Goal: Navigation & Orientation: Find specific page/section

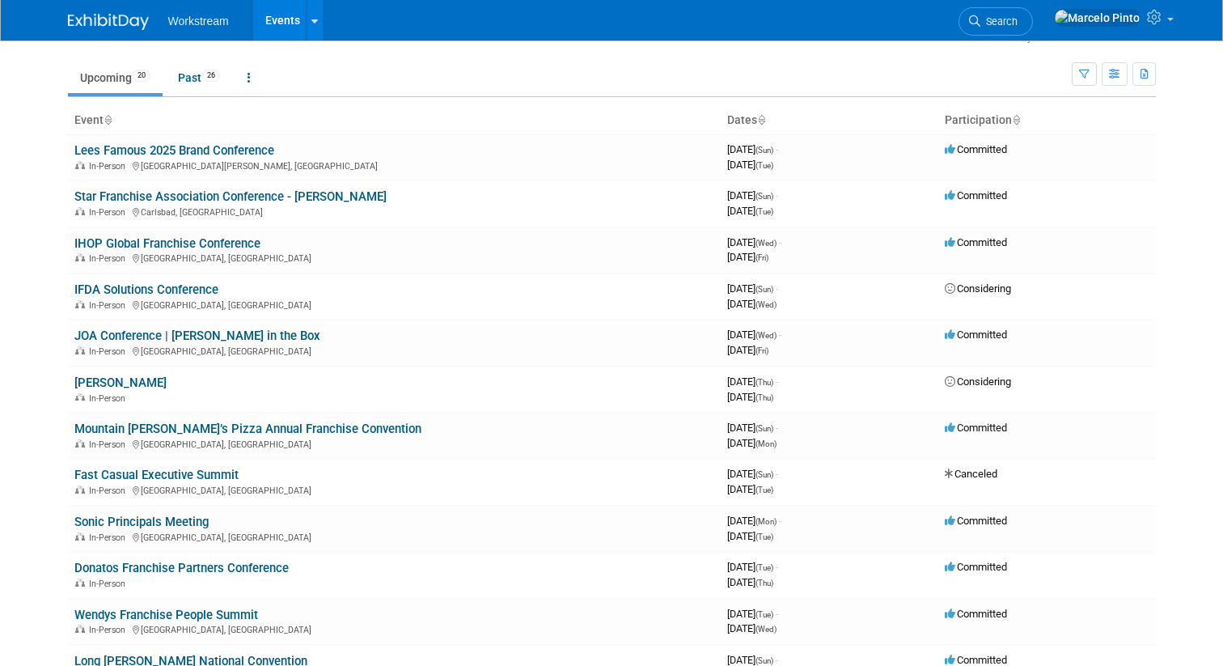
scroll to position [34, 0]
click at [243, 336] on link "JOA Conference | [PERSON_NAME] in the Box" at bounding box center [197, 334] width 246 height 15
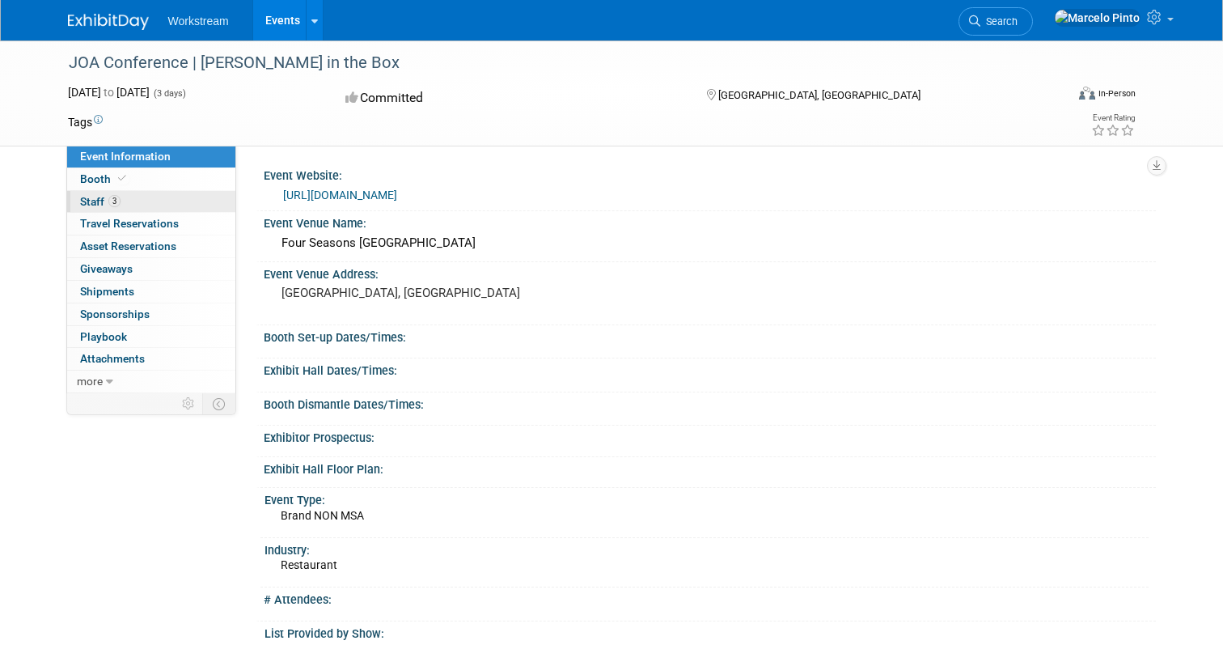
click at [137, 199] on link "3 Staff 3" at bounding box center [151, 202] width 168 height 22
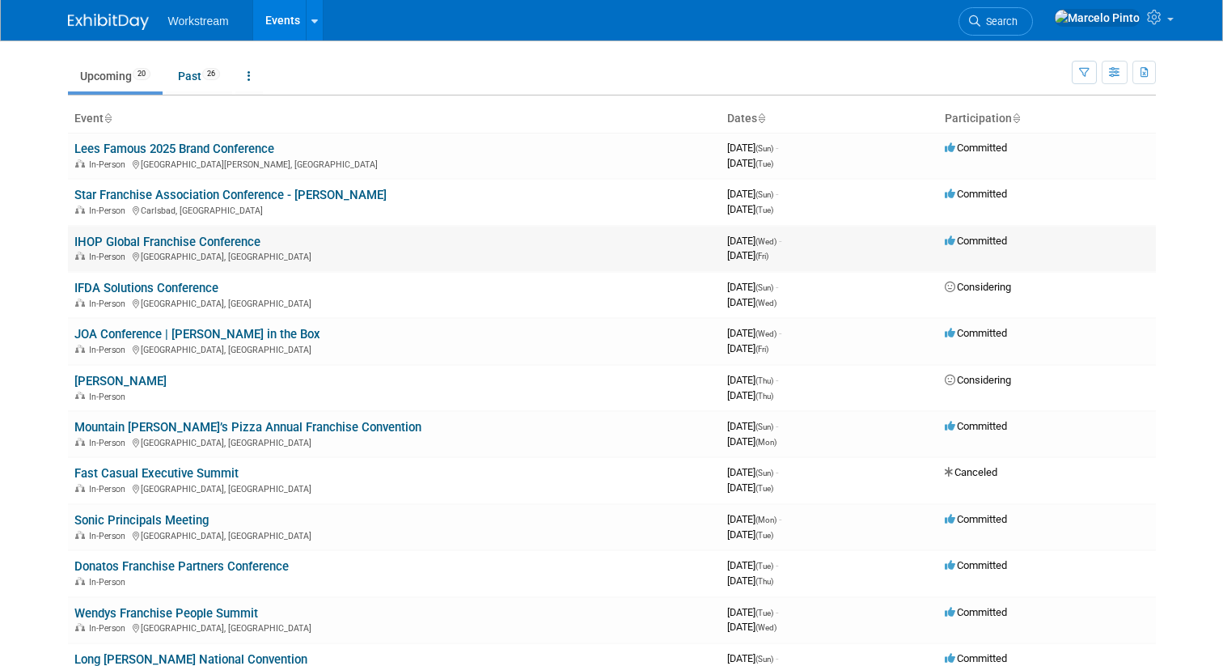
click at [227, 233] on td "IHOP Global Franchise Conference In-Person Orlando, FL" at bounding box center [394, 249] width 653 height 46
click at [227, 239] on link "IHOP Global Franchise Conference" at bounding box center [167, 242] width 186 height 15
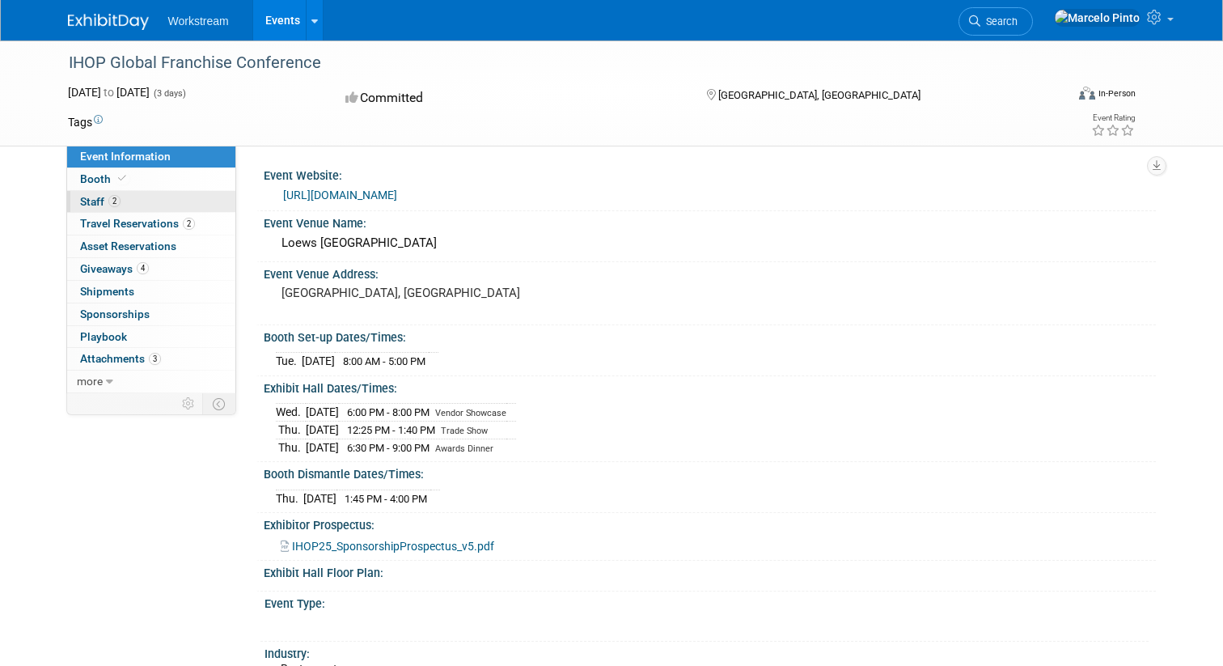
click at [169, 205] on link "2 Staff 2" at bounding box center [151, 202] width 168 height 22
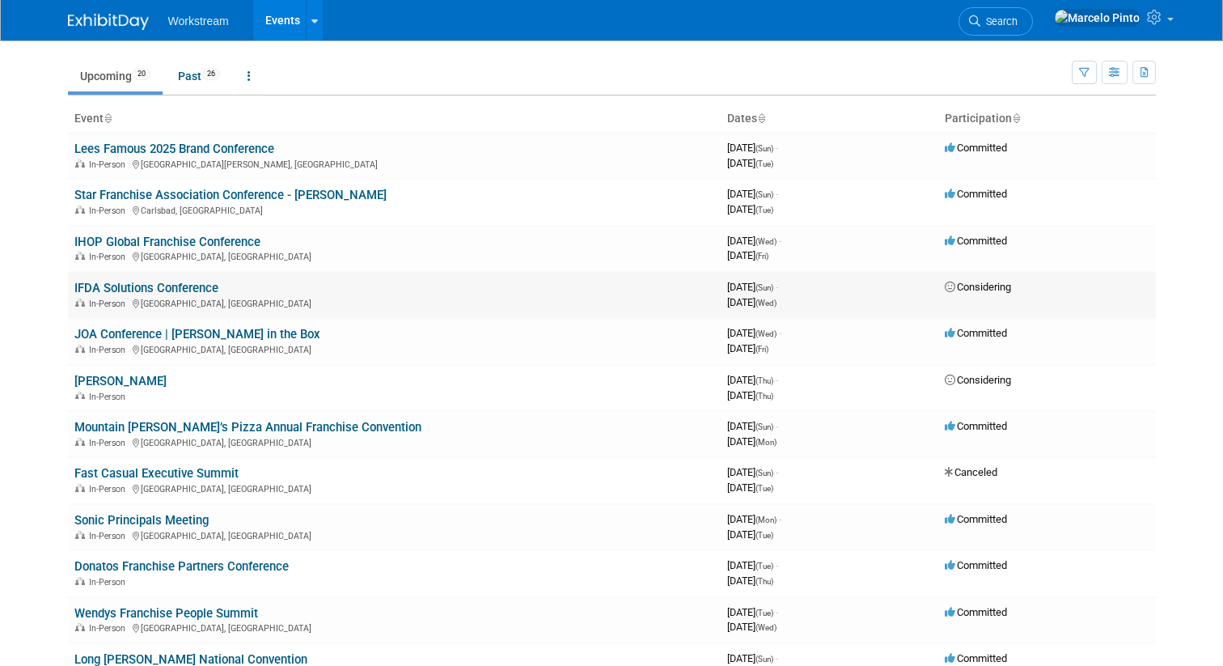
click at [205, 290] on link "IFDA Solutions Conference" at bounding box center [146, 288] width 144 height 15
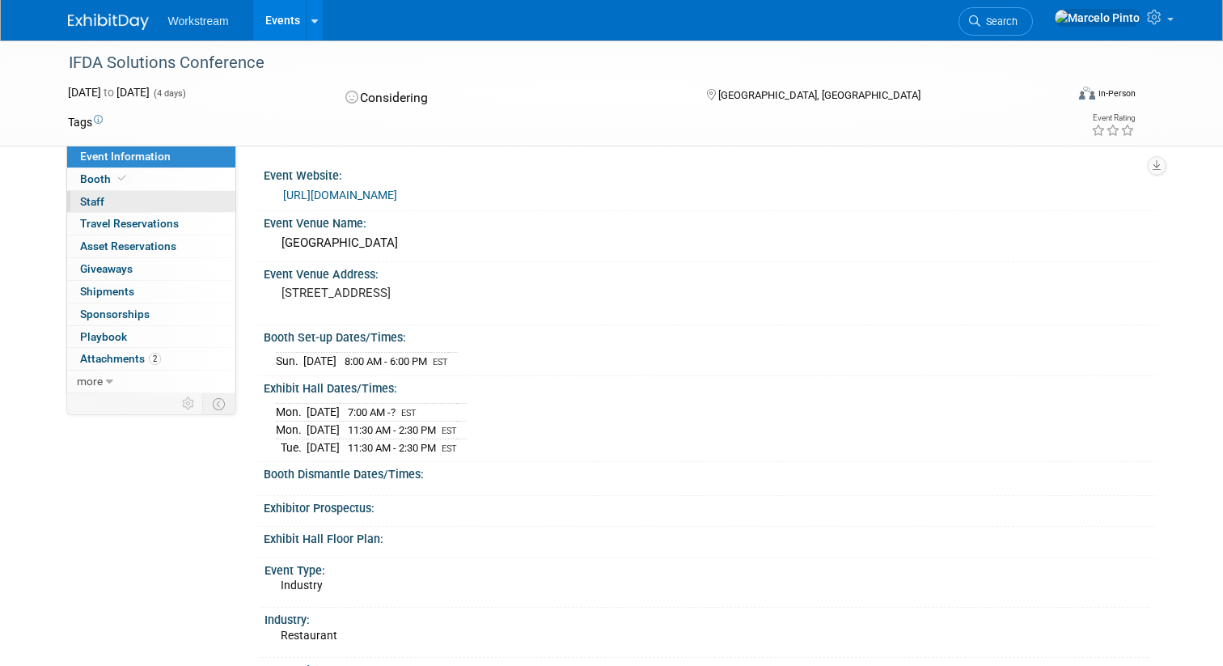
click at [182, 201] on link "0 Staff 0" at bounding box center [151, 202] width 168 height 22
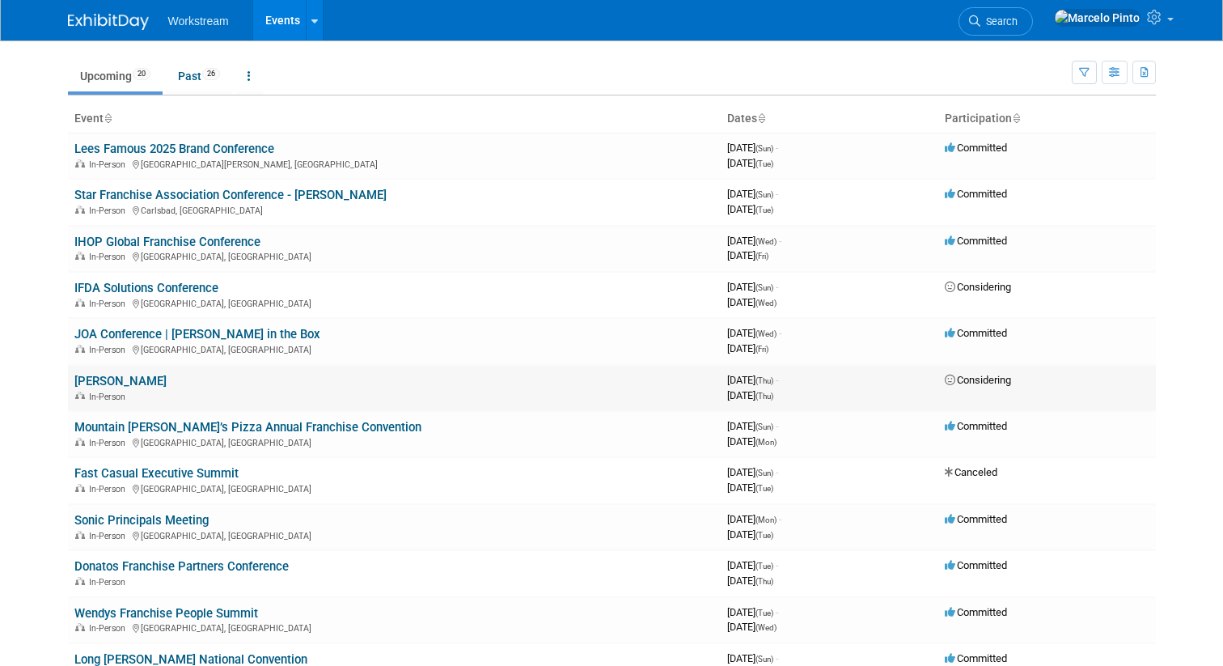
click at [167, 377] on link "[PERSON_NAME]" at bounding box center [120, 381] width 92 height 15
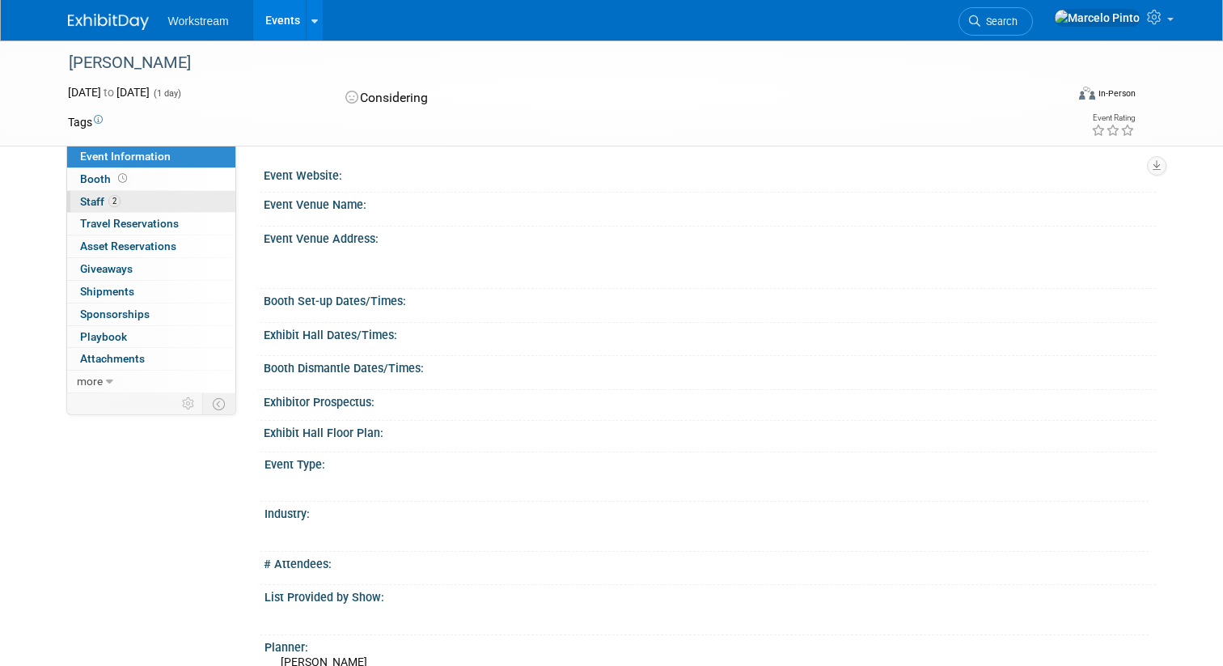
click at [198, 202] on link "2 Staff 2" at bounding box center [151, 202] width 168 height 22
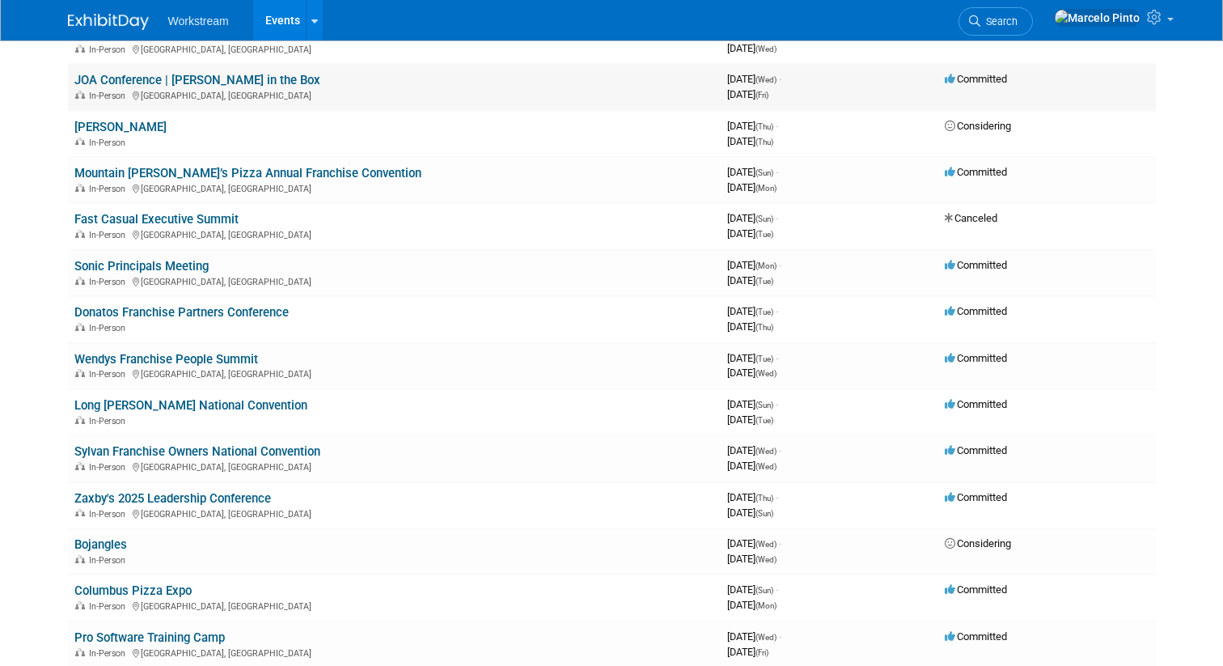
scroll to position [290, 0]
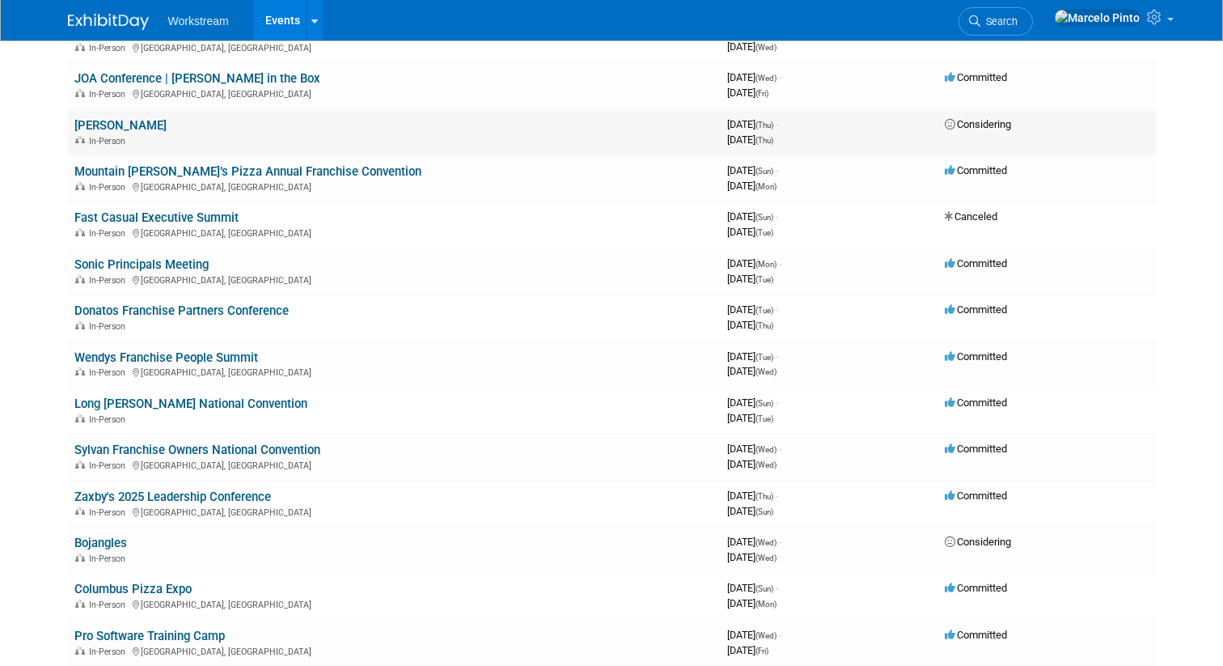
click at [167, 119] on link "[PERSON_NAME]" at bounding box center [120, 125] width 92 height 15
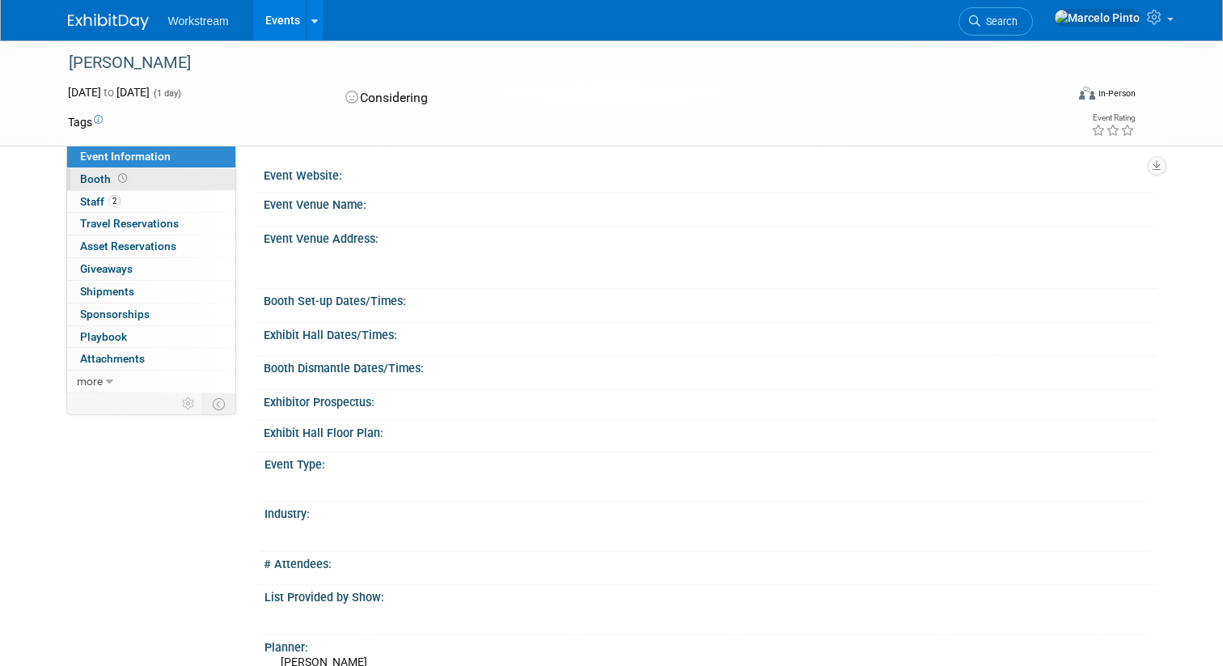
click at [158, 182] on link "Booth" at bounding box center [151, 179] width 168 height 22
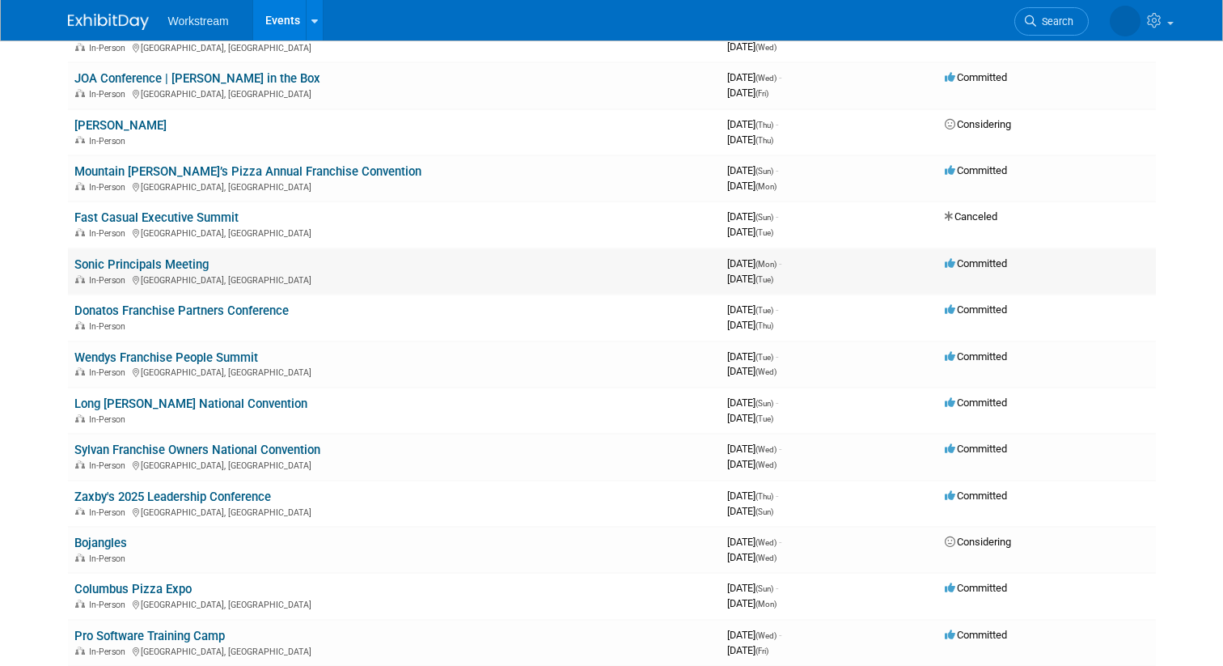
click at [186, 265] on link "Sonic Principals Meeting" at bounding box center [141, 264] width 134 height 15
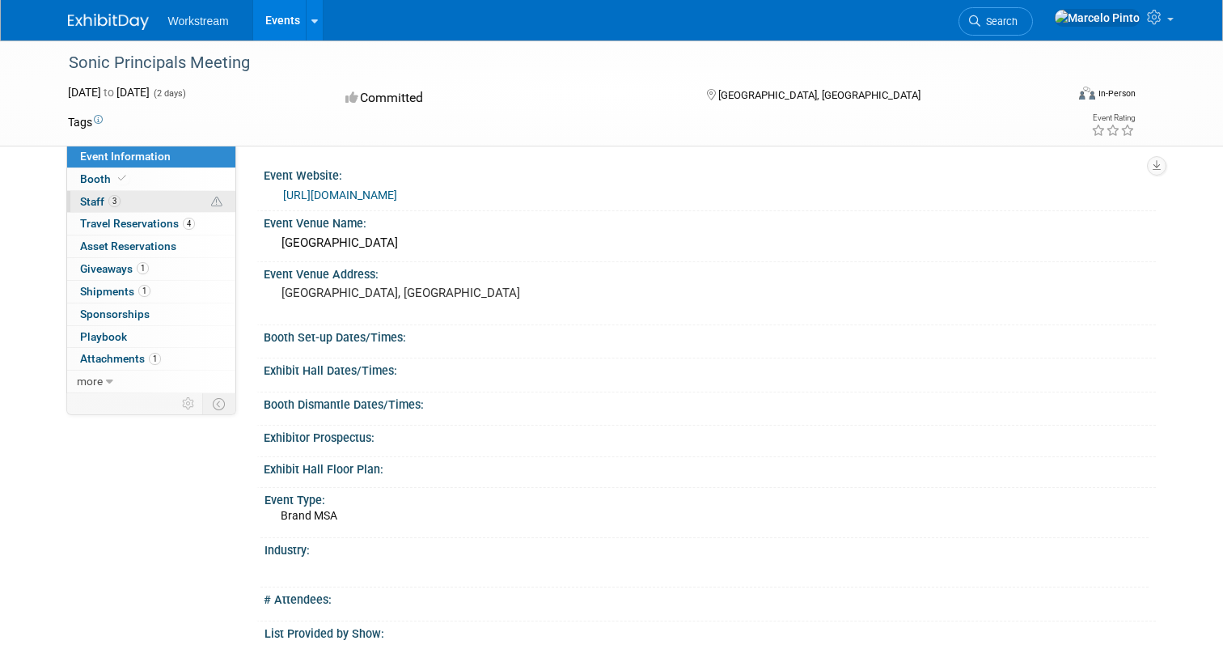
click at [168, 199] on link "3 Staff 3" at bounding box center [151, 202] width 168 height 22
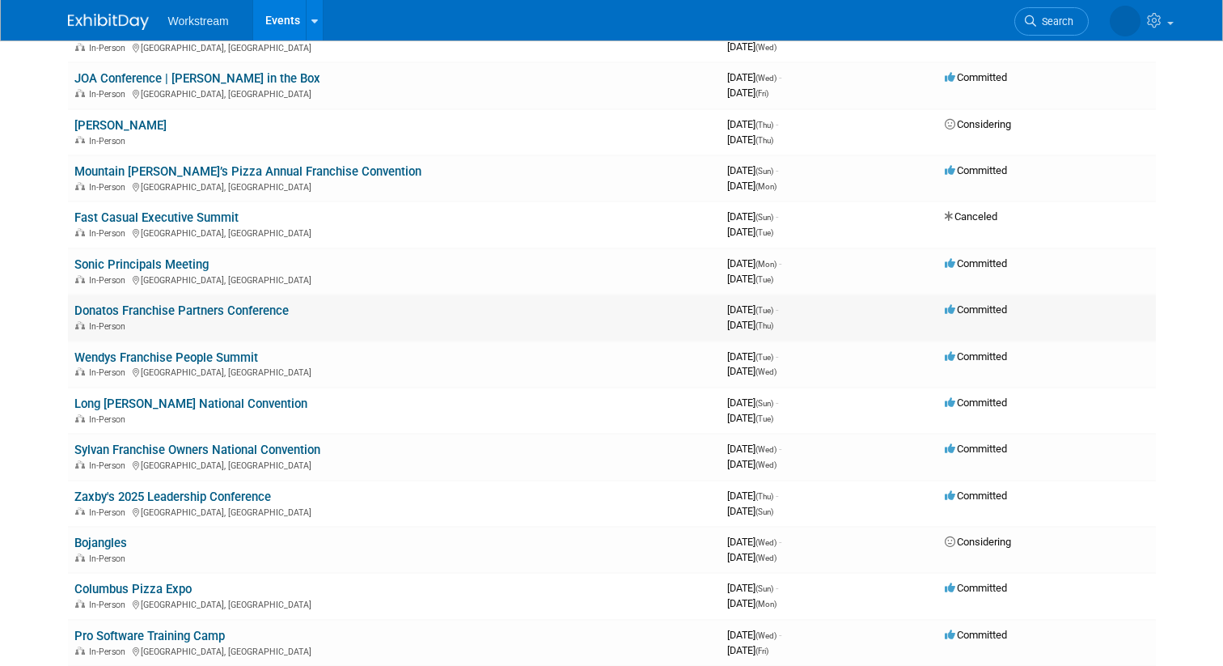
click at [215, 314] on link "Donatos Franchise Partners Conference" at bounding box center [181, 310] width 214 height 15
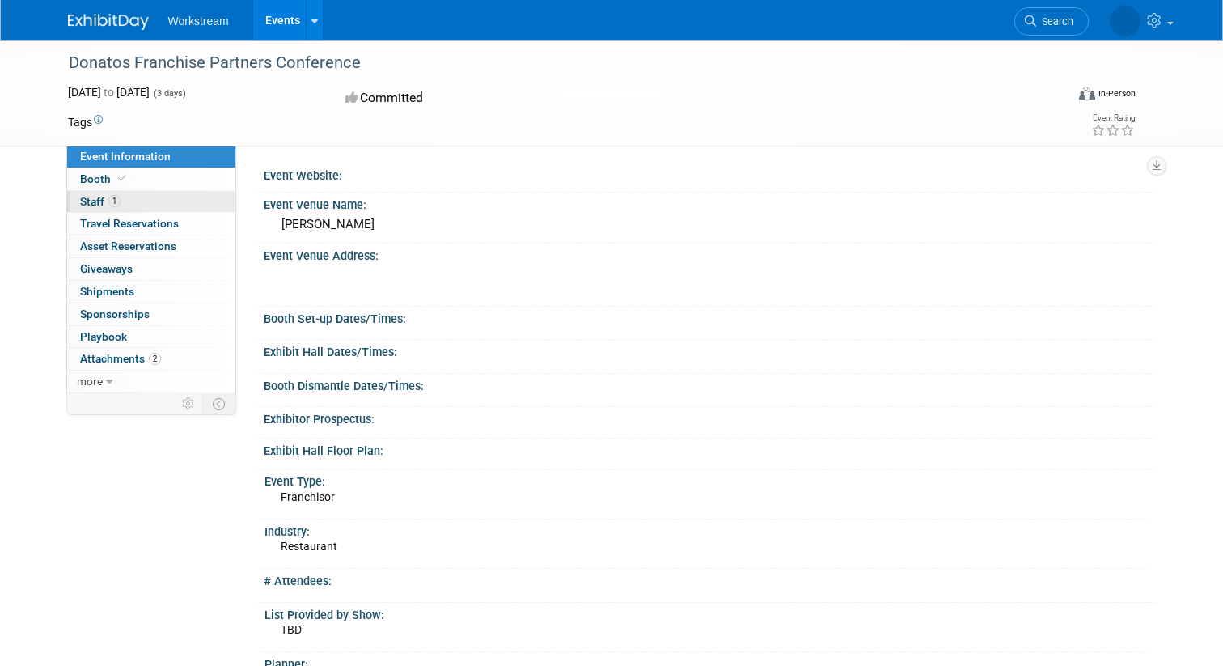
click at [188, 201] on link "1 Staff 1" at bounding box center [151, 202] width 168 height 22
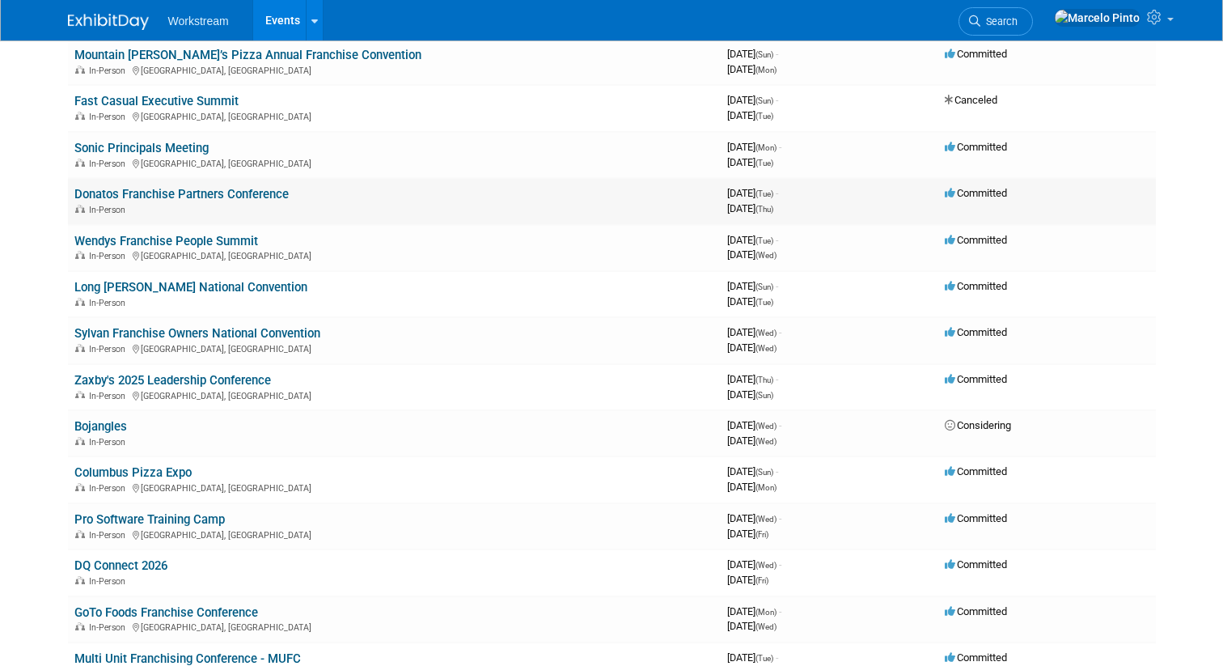
scroll to position [420, 0]
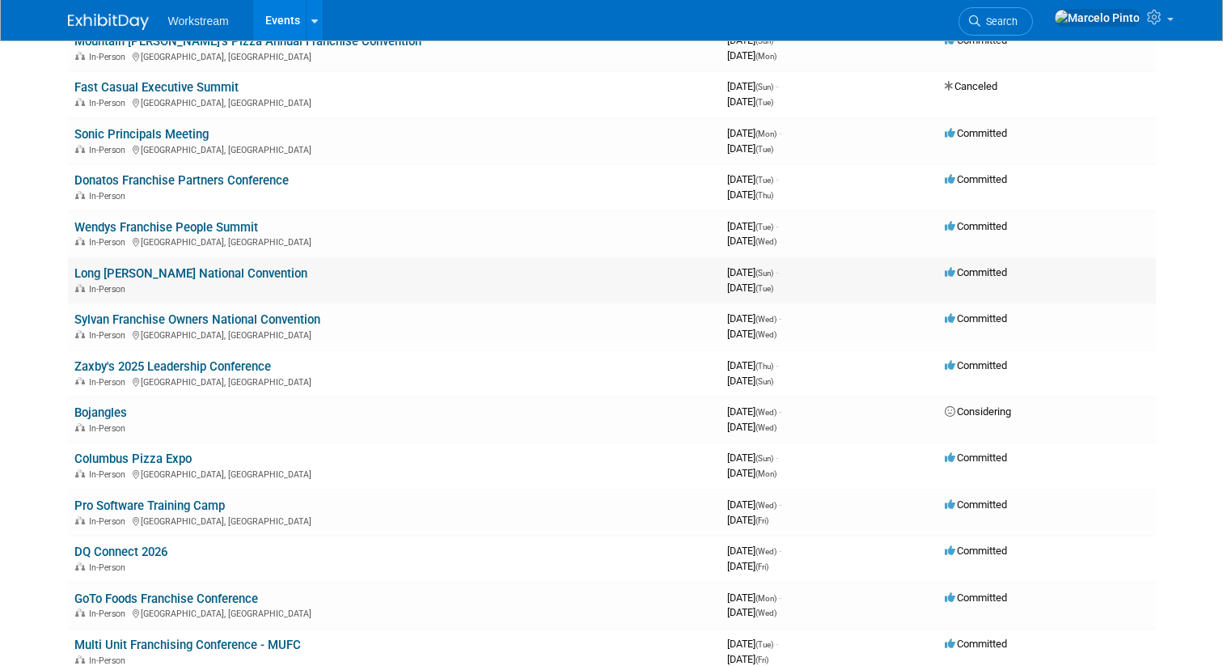
click at [209, 273] on link "Long [PERSON_NAME] National Convention" at bounding box center [190, 273] width 233 height 15
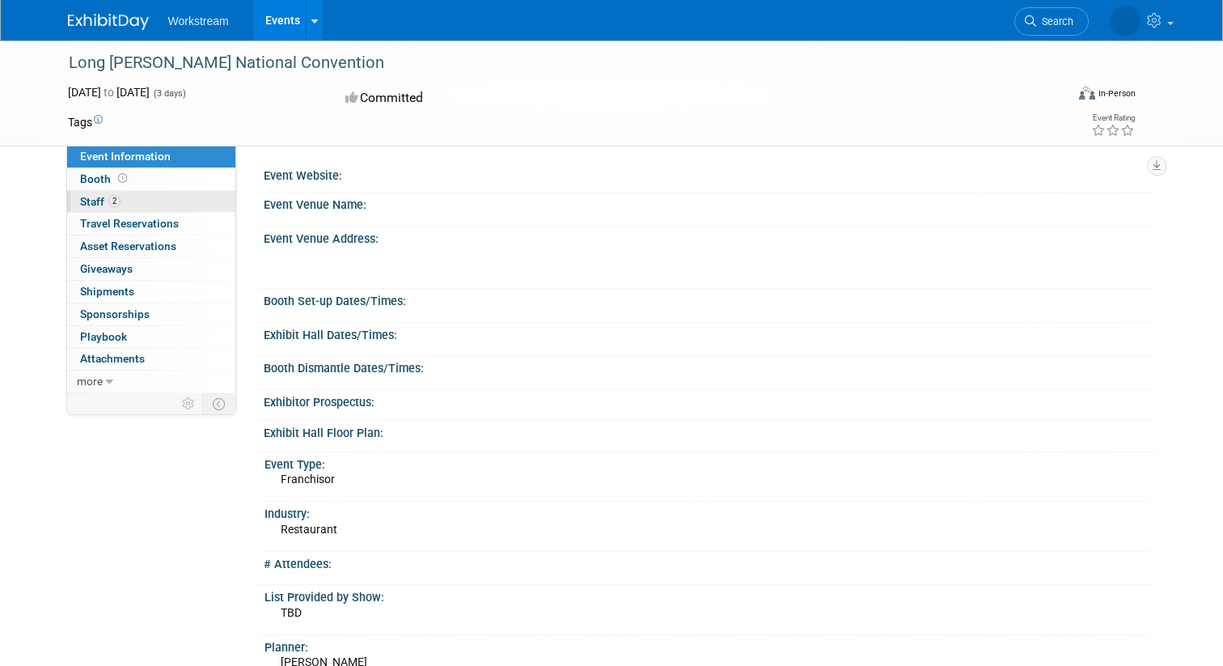
click at [185, 205] on link "2 Staff 2" at bounding box center [151, 202] width 168 height 22
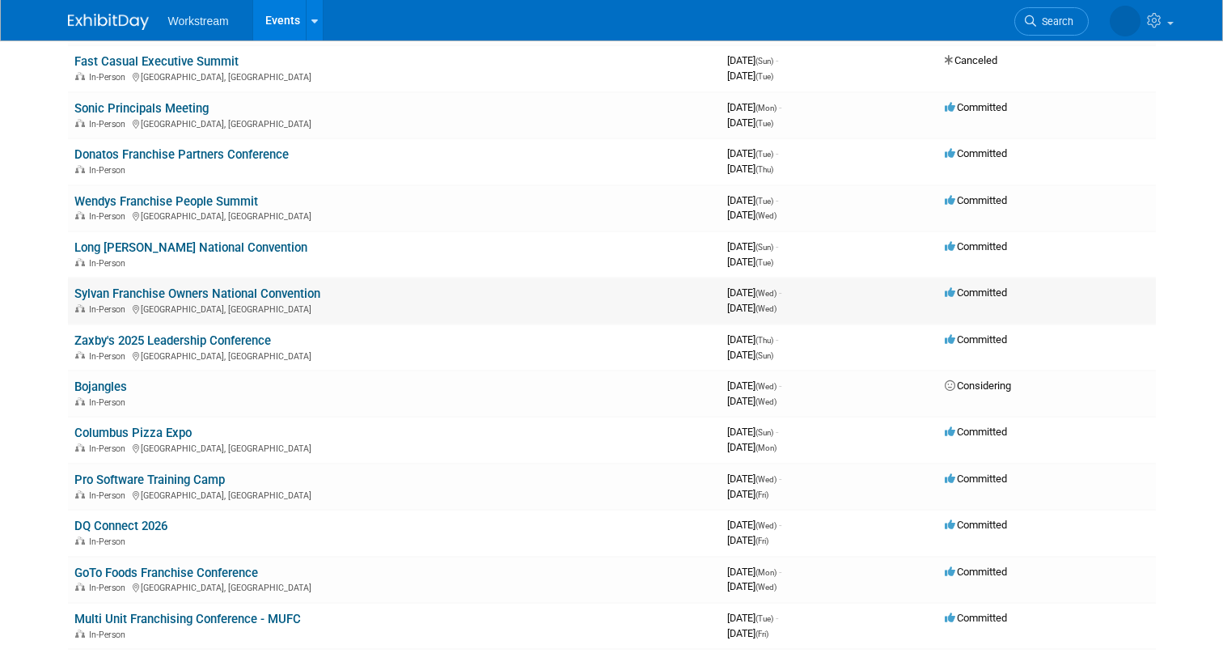
scroll to position [450, 0]
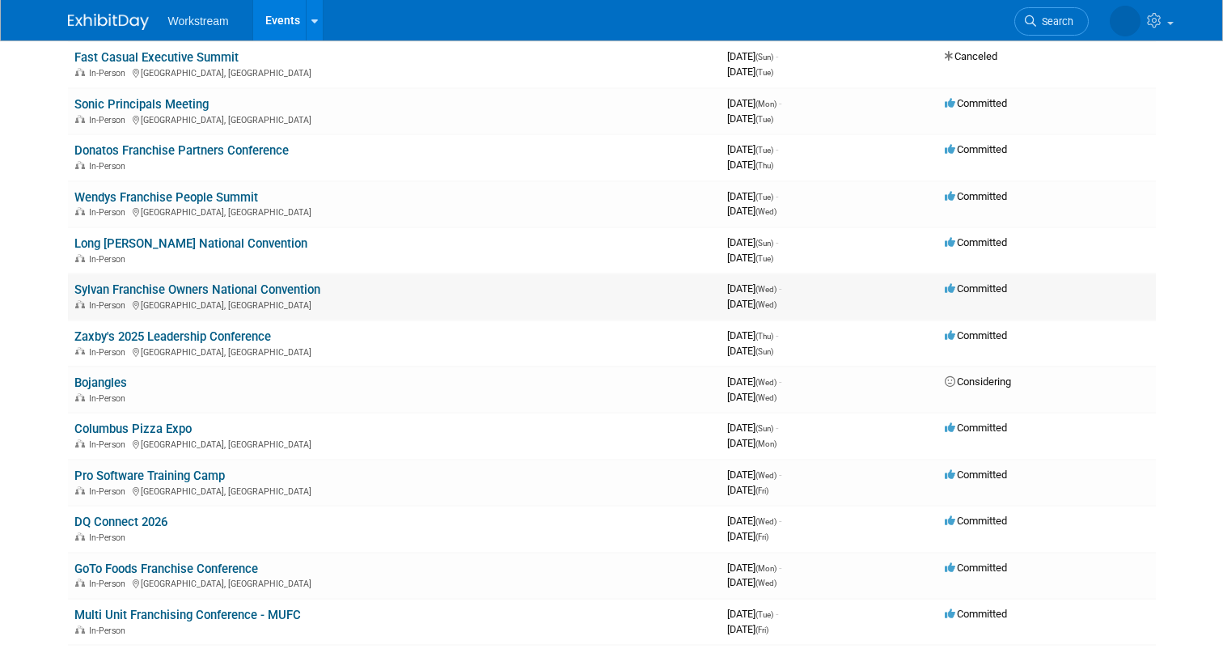
click at [235, 302] on div "In-Person [GEOGRAPHIC_DATA], [GEOGRAPHIC_DATA]" at bounding box center [394, 304] width 640 height 13
click at [237, 293] on link "Sylvan Franchise Owners National Convention" at bounding box center [197, 289] width 246 height 15
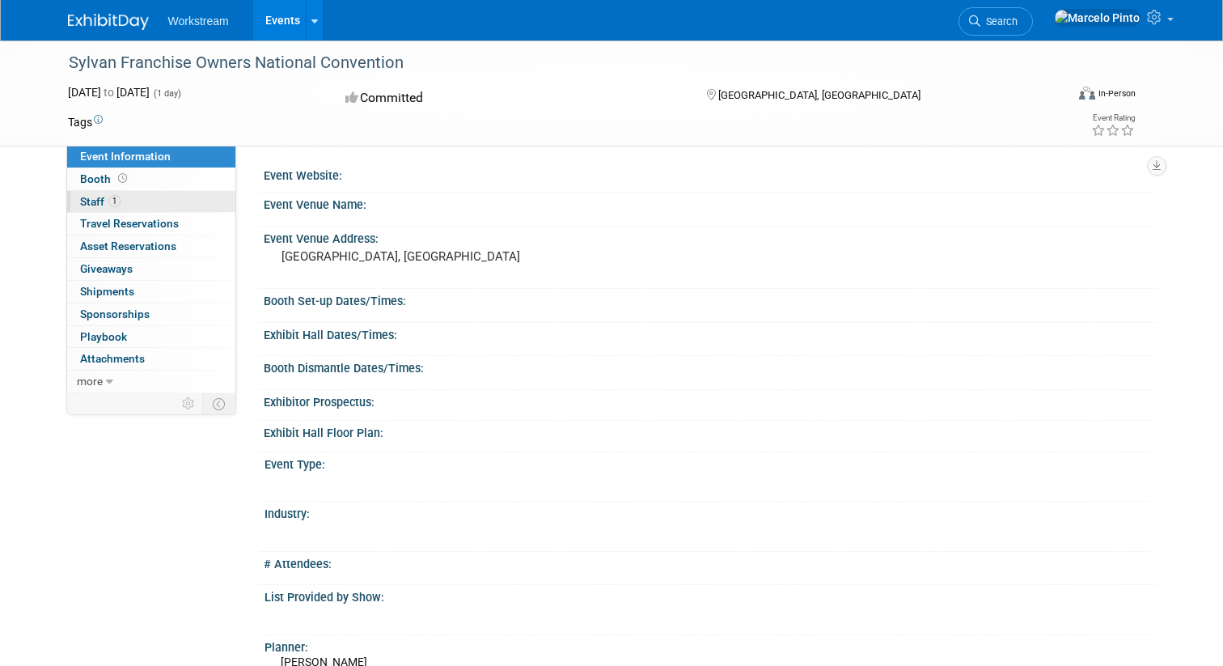
click at [157, 201] on link "1 Staff 1" at bounding box center [151, 202] width 168 height 22
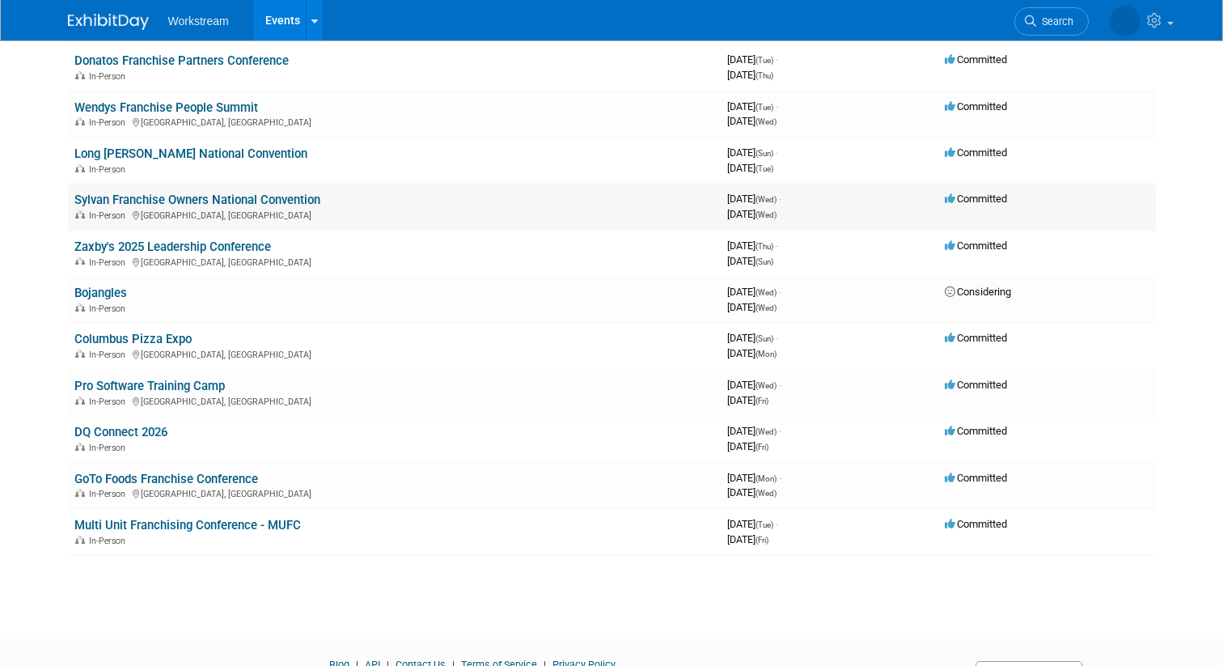
scroll to position [548, 0]
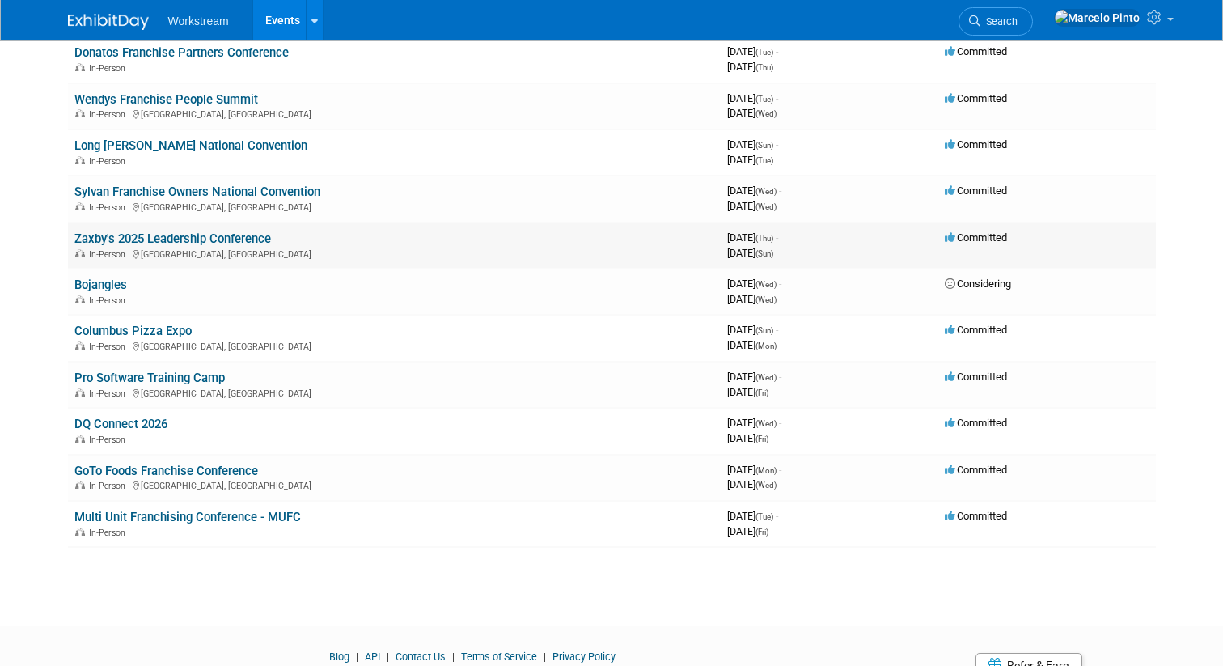
click at [233, 240] on link "Zaxby's 2025 Leadership Conference" at bounding box center [172, 238] width 197 height 15
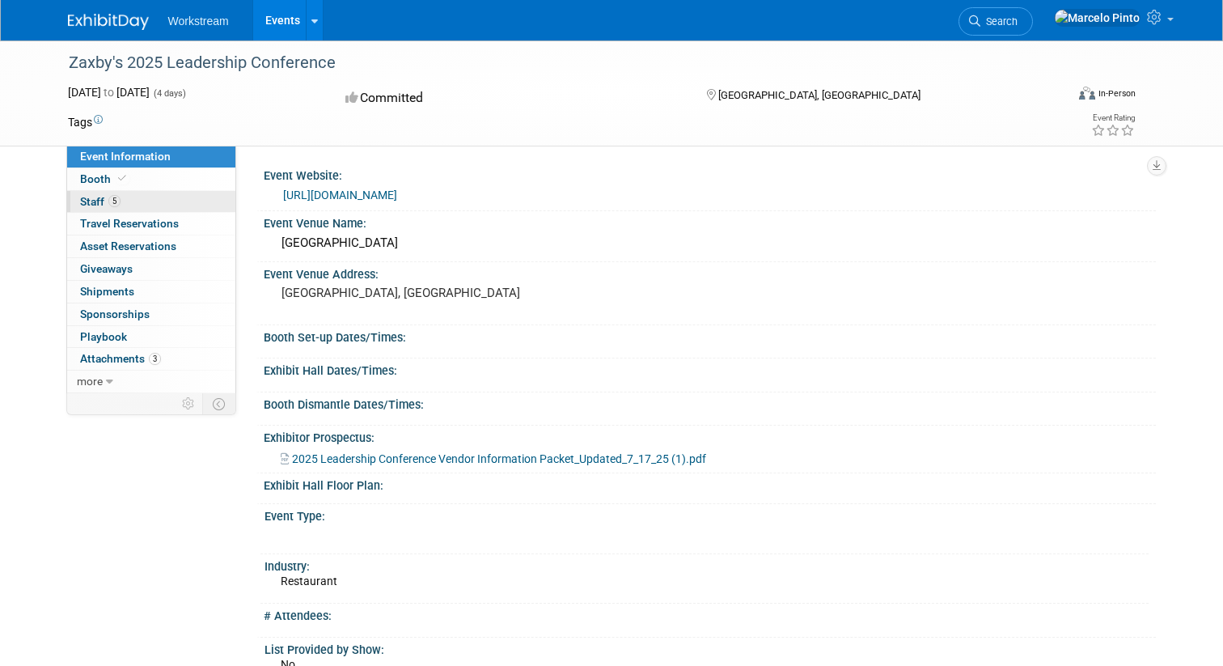
click at [197, 201] on link "5 Staff 5" at bounding box center [151, 202] width 168 height 22
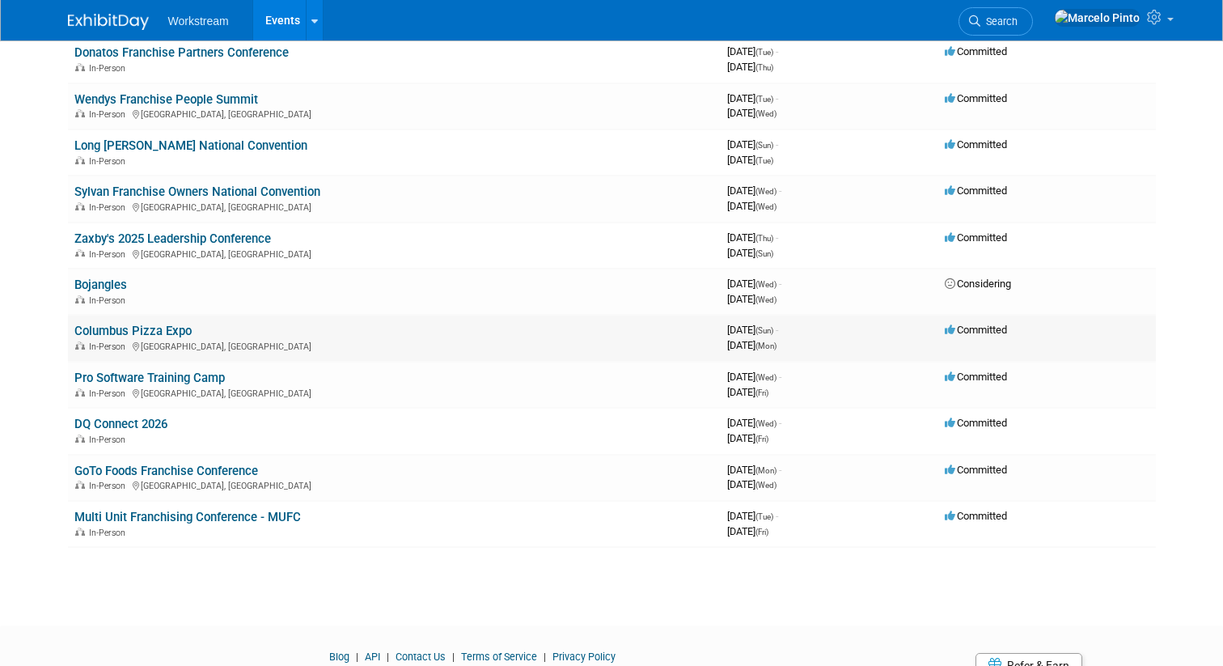
click at [169, 332] on link "Columbus Pizza Expo" at bounding box center [132, 331] width 117 height 15
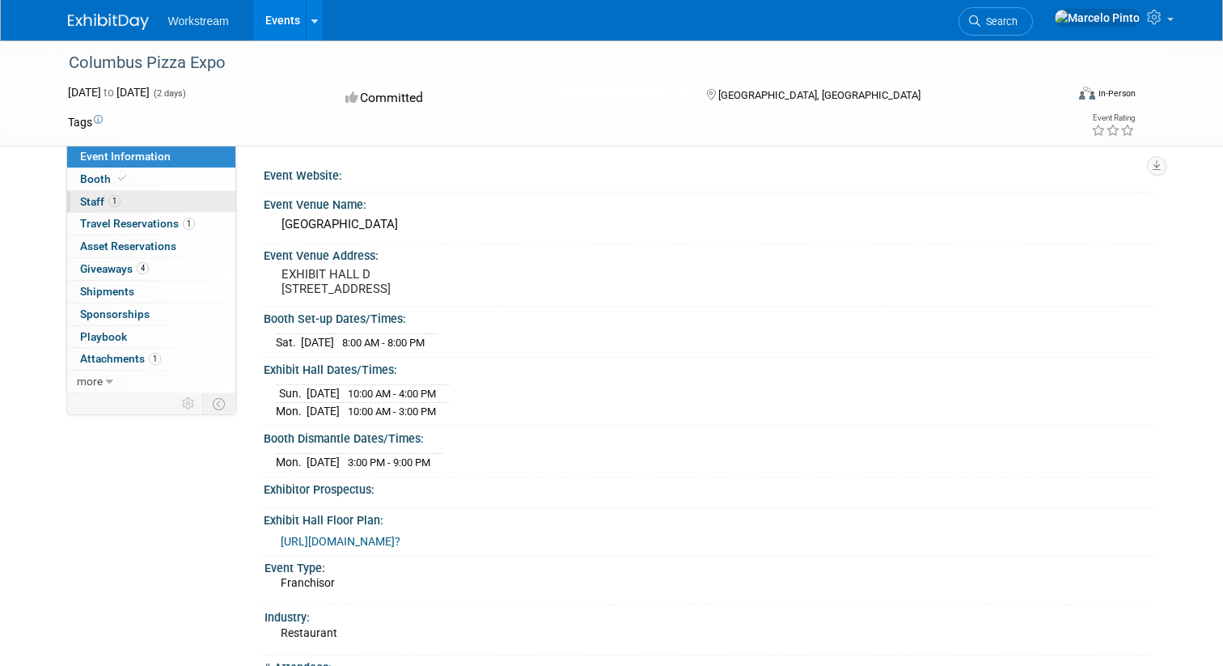
click at [165, 199] on link "1 Staff 1" at bounding box center [151, 202] width 168 height 22
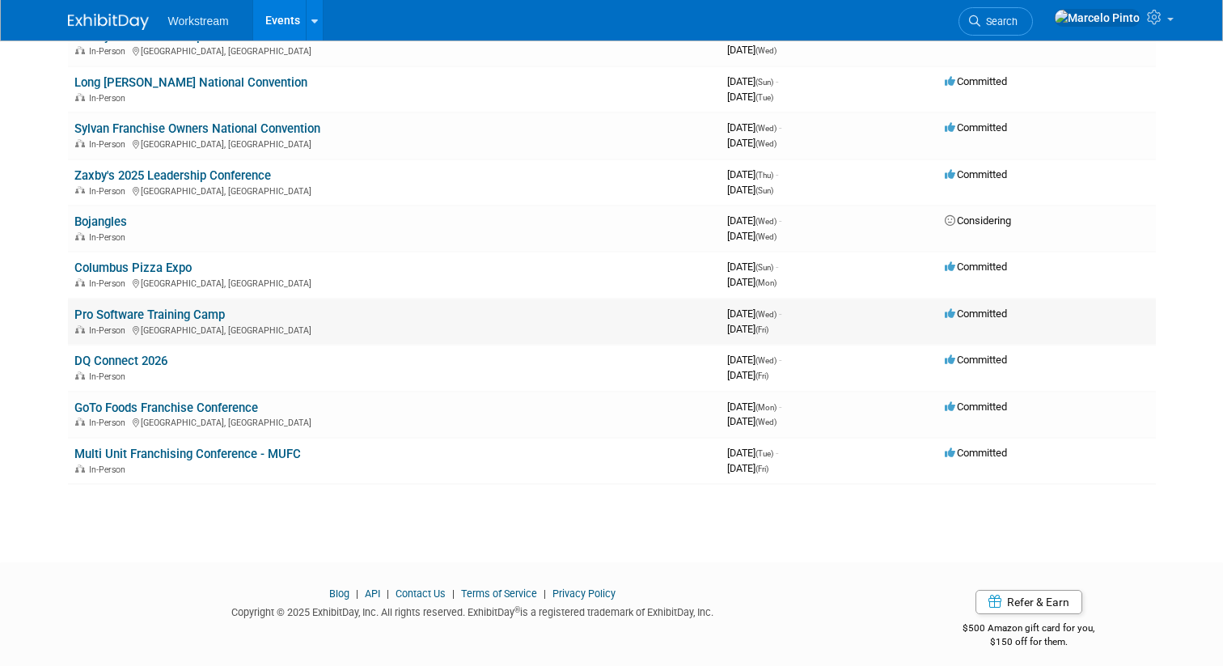
scroll to position [620, 0]
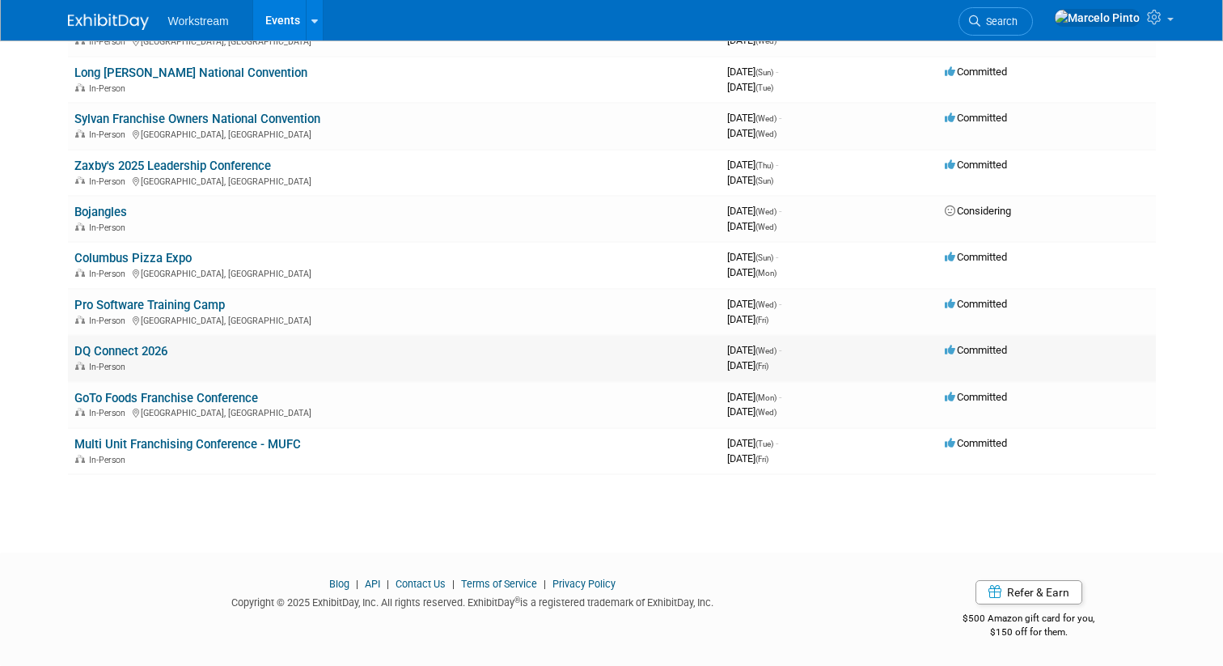
click at [139, 350] on link "DQ Connect 2026" at bounding box center [120, 351] width 93 height 15
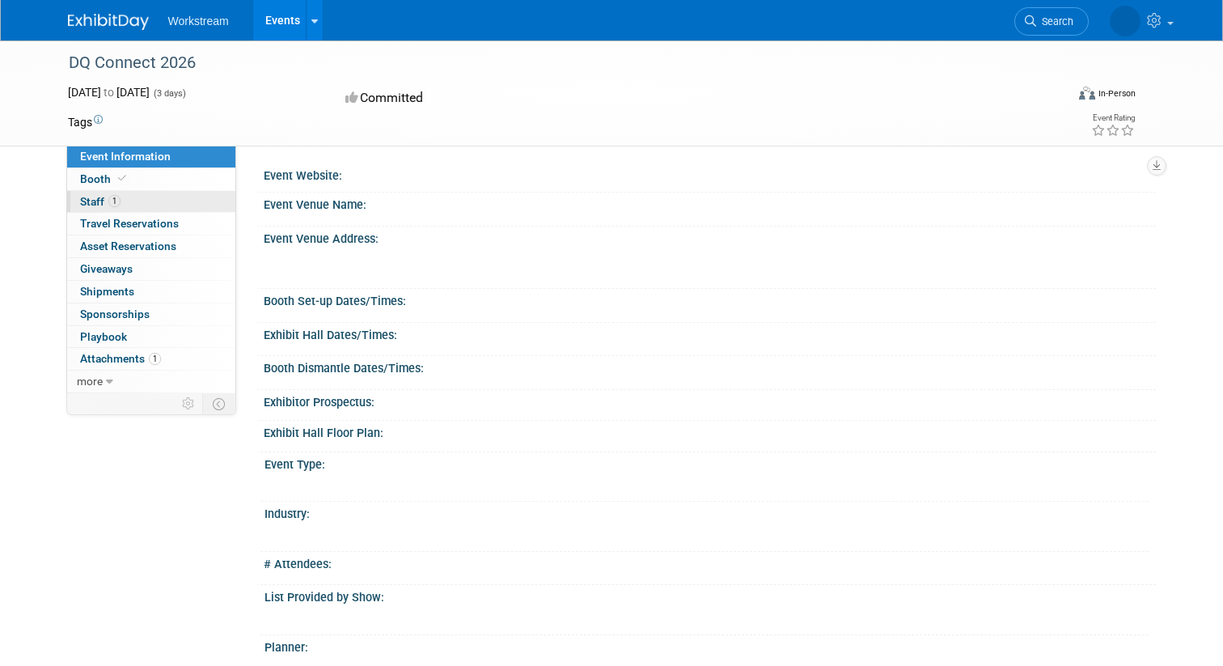
click at [168, 203] on link "1 Staff 1" at bounding box center [151, 202] width 168 height 22
